Goal: Task Accomplishment & Management: Use online tool/utility

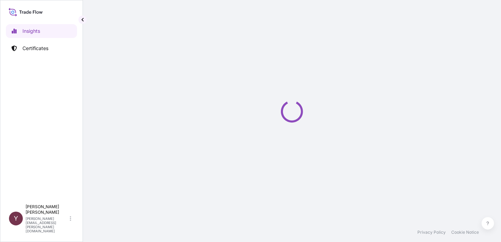
select select "2025"
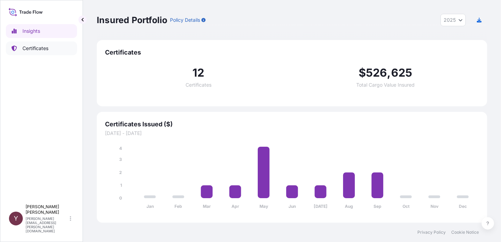
click at [24, 48] on p "Certificates" at bounding box center [35, 48] width 26 height 7
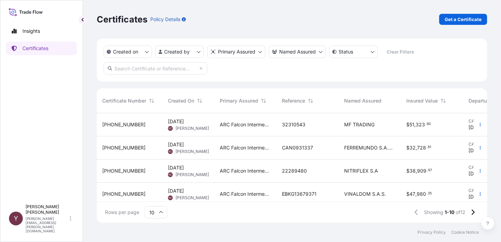
scroll to position [35, 0]
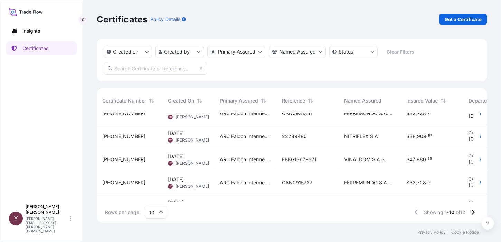
click at [181, 161] on span "[PERSON_NAME]" at bounding box center [193, 164] width 34 height 6
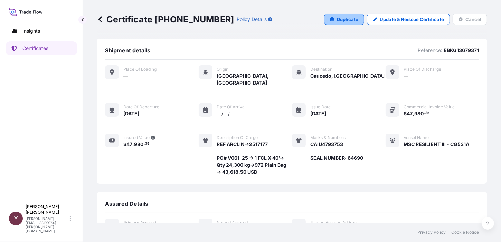
click at [337, 21] on p "Duplicate" at bounding box center [347, 19] width 21 height 7
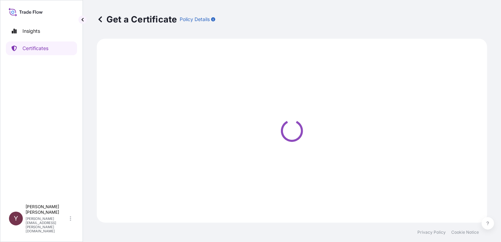
select select "Barge"
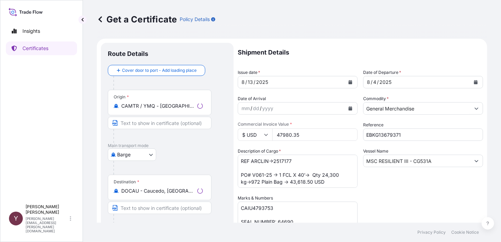
select select "31460"
click at [349, 82] on icon "Calendar" at bounding box center [351, 82] width 4 height 4
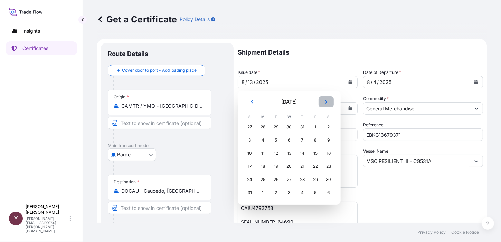
click at [327, 103] on icon "Next" at bounding box center [326, 102] width 4 height 4
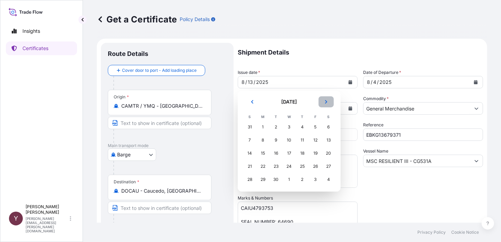
click at [327, 103] on icon "Next" at bounding box center [326, 102] width 4 height 4
click at [263, 140] on div "6" at bounding box center [263, 140] width 12 height 12
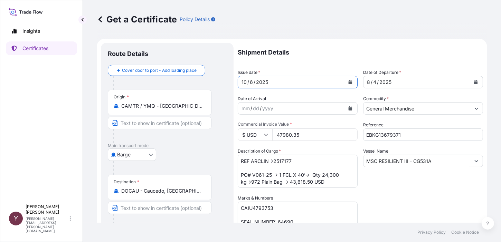
click at [474, 82] on icon "Calendar" at bounding box center [476, 82] width 4 height 4
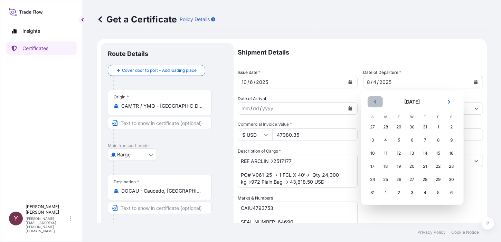
click at [376, 102] on icon "Previous" at bounding box center [375, 102] width 4 height 4
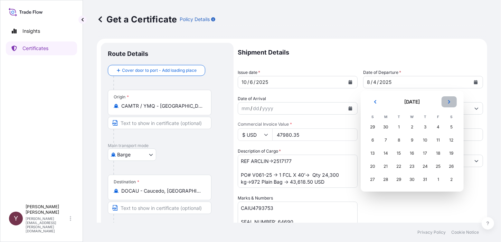
click at [450, 103] on icon "Next" at bounding box center [449, 102] width 4 height 4
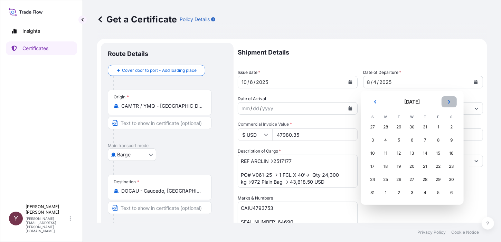
click at [450, 103] on icon "Next" at bounding box center [449, 102] width 4 height 4
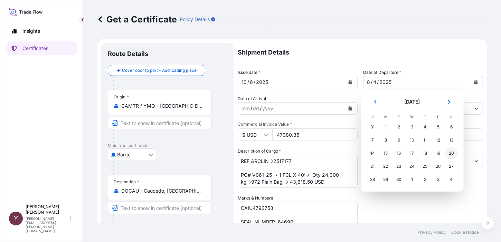
click at [449, 152] on div "20" at bounding box center [452, 153] width 12 height 12
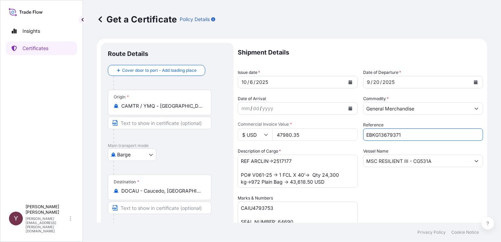
drag, startPoint x: 404, startPoint y: 137, endPoint x: 183, endPoint y: 128, distance: 221.1
click at [202, 130] on form "Route Details Cover door to port - Add loading place Place of loading Road / [G…" at bounding box center [292, 204] width 391 height 331
type input "193CA0989948"
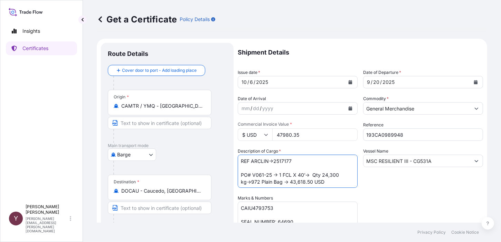
drag, startPoint x: 293, startPoint y: 161, endPoint x: 280, endPoint y: 163, distance: 13.6
click at [280, 163] on textarea "REF ARCLIN→2517177 PO# V061-25 → 1 FCL X 40’→ Qty 24,300 kg→972 Plain Bag → 43,…" at bounding box center [298, 171] width 120 height 33
drag, startPoint x: 263, startPoint y: 176, endPoint x: 258, endPoint y: 176, distance: 5.2
click at [258, 176] on textarea "REF ARCLIN→2517177 PO# V061-25 → 1 FCL X 40’→ Qty 24,300 kg→972 Plain Bag → 43,…" at bounding box center [298, 171] width 120 height 33
type textarea "REF ARCLIN→2545987 PO# V083-25 → 1 FCL X 40’→ Qty 24,300 kg→972 Plain Bag → 43,…"
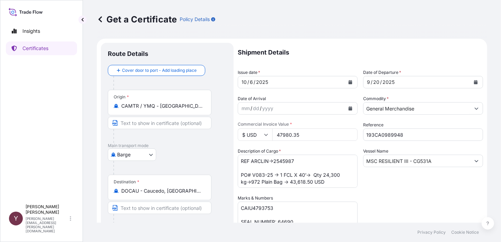
scroll to position [0, 0]
click at [404, 162] on input "MSC RESILIENT III - CG531A" at bounding box center [417, 161] width 107 height 12
drag, startPoint x: 406, startPoint y: 161, endPoint x: 377, endPoint y: 163, distance: 28.7
click at [377, 163] on input "MSC RESILIENT III - CG531A" at bounding box center [417, 161] width 107 height 12
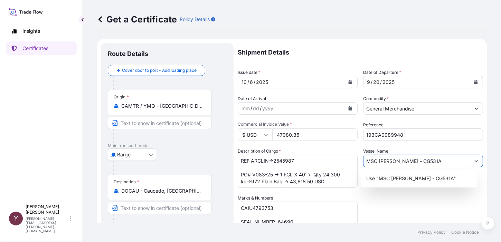
drag, startPoint x: 435, startPoint y: 161, endPoint x: 430, endPoint y: 162, distance: 5.6
click at [430, 162] on input "MSC [PERSON_NAME] - CG531A" at bounding box center [417, 161] width 107 height 12
click at [401, 180] on p "Use "MSC [PERSON_NAME] - CG538A"" at bounding box center [412, 178] width 91 height 7
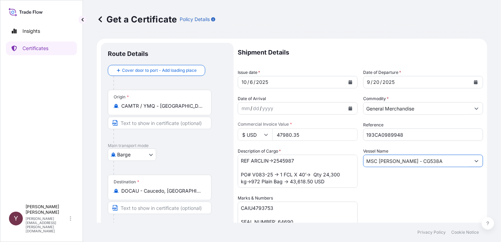
type input "MSC [PERSON_NAME] - CG538A"
drag, startPoint x: 276, startPoint y: 209, endPoint x: 239, endPoint y: 208, distance: 37.0
click at [239, 208] on textarea "CAIU4793753 SEAL NUMBER: 64690" at bounding box center [298, 219] width 120 height 35
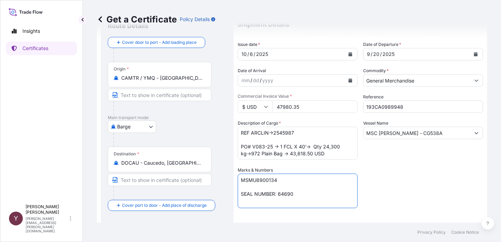
scroll to position [69, 0]
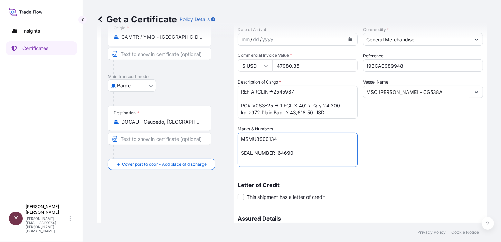
drag, startPoint x: 296, startPoint y: 156, endPoint x: 279, endPoint y: 156, distance: 16.9
click at [279, 156] on textarea "CAIU4793753 SEAL NUMBER: 64690" at bounding box center [298, 150] width 120 height 35
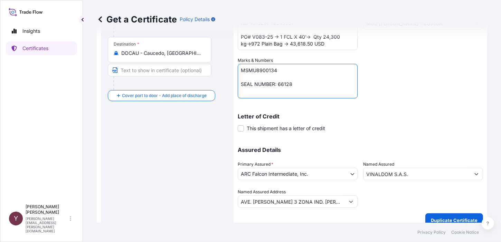
scroll to position [146, 0]
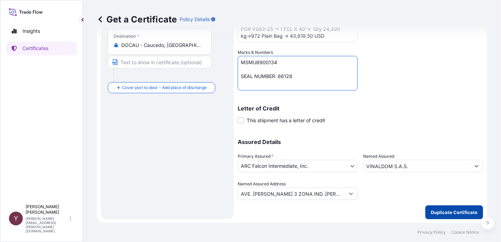
type textarea "MSMU8900134 SEAL NUMBER: 66128"
click at [432, 213] on p "Duplicate Certificate" at bounding box center [454, 212] width 47 height 7
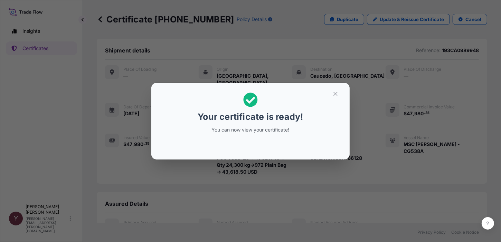
click at [279, 146] on div at bounding box center [250, 146] width 187 height 17
click at [336, 92] on icon "button" at bounding box center [336, 94] width 6 height 6
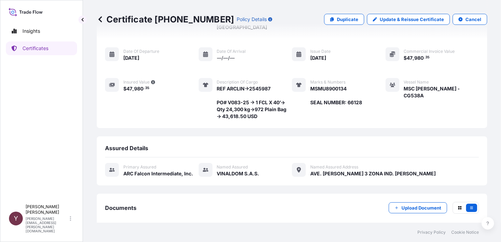
scroll to position [83, 0]
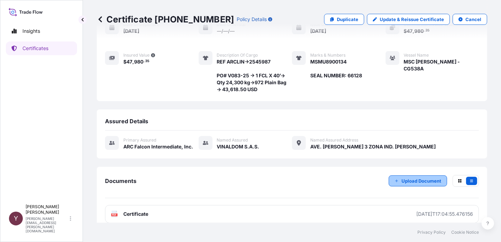
click at [403, 178] on p "Upload Document" at bounding box center [422, 181] width 40 height 7
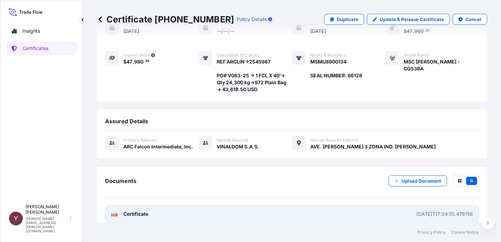
click at [136, 211] on span "Certificate" at bounding box center [135, 214] width 25 height 7
click at [177, 205] on link "PDF Certificate [DATE]T17:04:55.476156" at bounding box center [292, 214] width 374 height 18
